Goal: Task Accomplishment & Management: Use online tool/utility

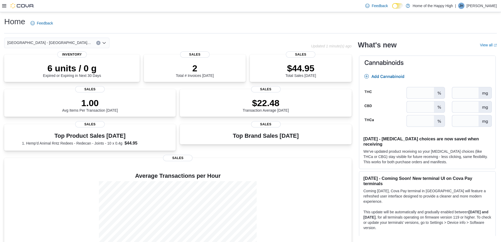
click at [5, 6] on icon at bounding box center [4, 5] width 4 height 3
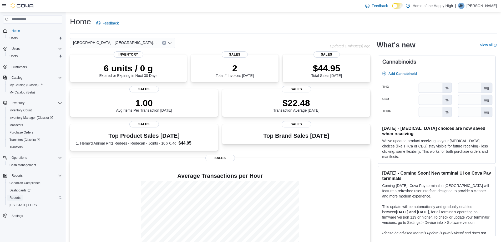
click at [16, 195] on span "Reports" at bounding box center [14, 197] width 11 height 4
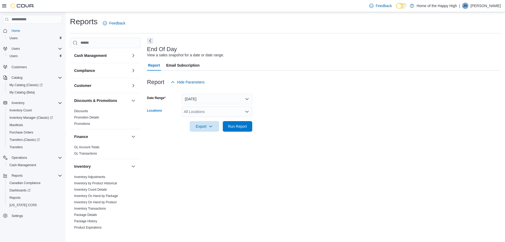
click at [216, 110] on div "All Locations" at bounding box center [217, 111] width 70 height 11
type input "****"
click at [219, 120] on span "[GEOGRAPHIC_DATA] - [GEOGRAPHIC_DATA] - Fire & Flower" at bounding box center [256, 120] width 105 height 5
click at [341, 139] on div "End Of Day View a sales snapshot for a date or date range. Report Email Subscri…" at bounding box center [324, 134] width 354 height 192
click at [246, 125] on span "Run Report" at bounding box center [237, 125] width 19 height 5
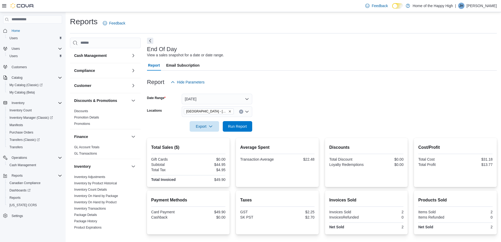
click at [4, 7] on icon at bounding box center [4, 6] width 4 height 4
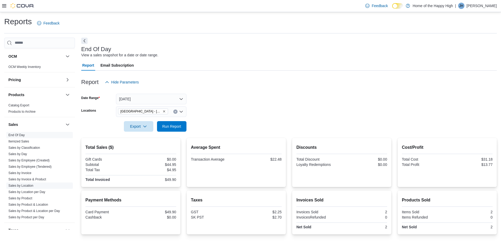
scroll to position [237, 0]
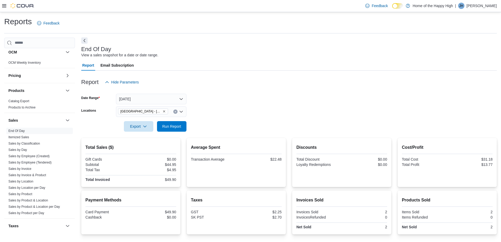
click at [85, 39] on button "Next" at bounding box center [84, 40] width 6 height 6
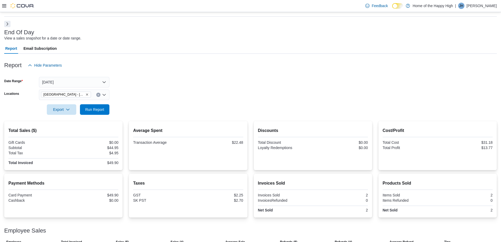
scroll to position [0, 0]
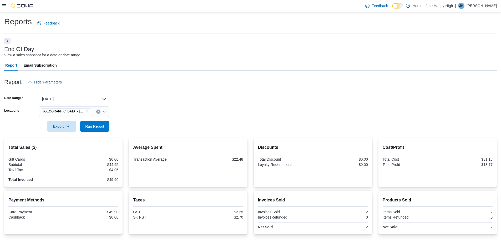
click at [69, 98] on button "Today" at bounding box center [74, 99] width 70 height 11
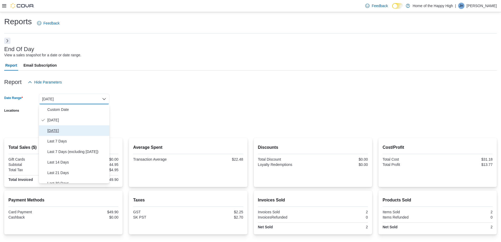
click at [63, 125] on button "[DATE]" at bounding box center [74, 130] width 70 height 11
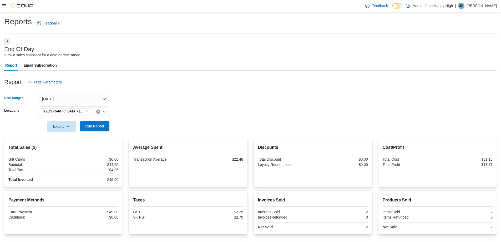
click at [102, 131] on span "Run Report" at bounding box center [94, 126] width 23 height 11
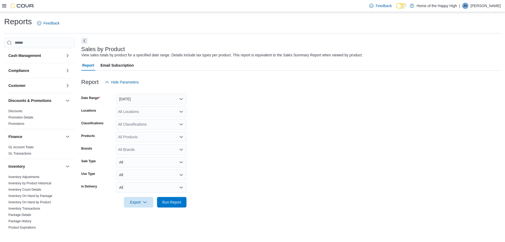
drag, startPoint x: 86, startPoint y: 42, endPoint x: 89, endPoint y: 48, distance: 6.6
click at [86, 42] on button "Next" at bounding box center [84, 41] width 6 height 6
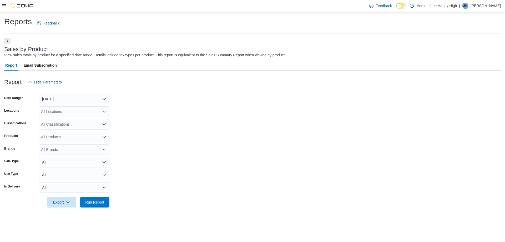
click at [77, 110] on div "All Locations" at bounding box center [74, 111] width 70 height 11
type input "****"
click at [90, 120] on span "[GEOGRAPHIC_DATA] - [GEOGRAPHIC_DATA] - Fire & Flower" at bounding box center [113, 120] width 105 height 5
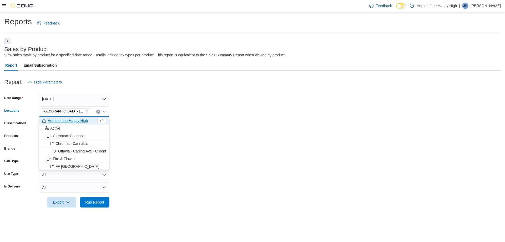
click at [159, 164] on form "Date Range [DATE] Locations [GEOGRAPHIC_DATA] - [GEOGRAPHIC_DATA] - Fire & Flow…" at bounding box center [252, 147] width 497 height 120
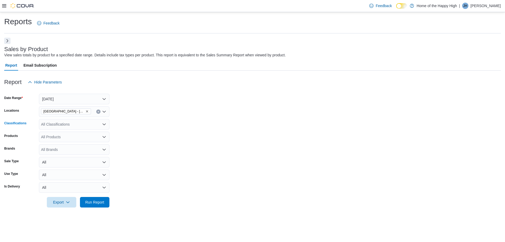
drag, startPoint x: 72, startPoint y: 127, endPoint x: 69, endPoint y: 123, distance: 4.7
click at [72, 123] on div "All Classifications" at bounding box center [74, 124] width 70 height 11
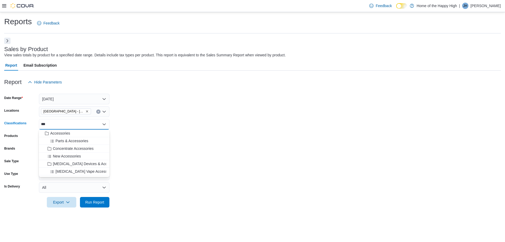
type input "***"
click at [73, 131] on div "Accessories" at bounding box center [74, 132] width 64 height 5
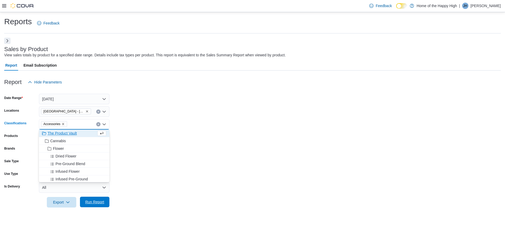
click at [99, 202] on span "Run Report" at bounding box center [94, 201] width 19 height 5
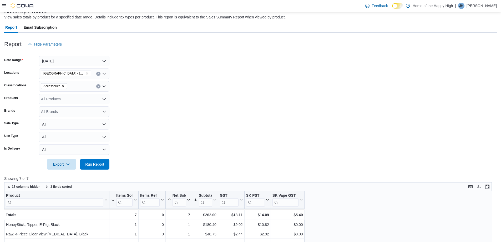
scroll to position [79, 0]
